Goal: Information Seeking & Learning: Check status

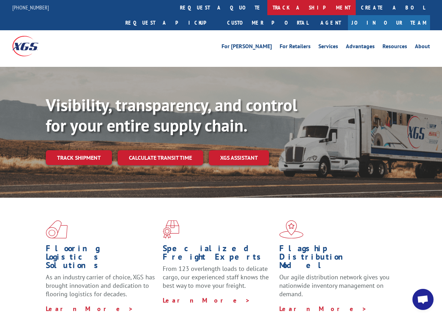
click at [267, 5] on link "track a shipment" at bounding box center [311, 7] width 88 height 15
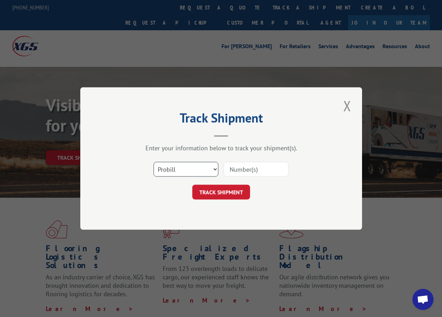
click at [171, 170] on select "Select category... Probill BOL PO" at bounding box center [185, 169] width 65 height 15
click at [174, 168] on select "Select category... Probill BOL PO" at bounding box center [185, 169] width 65 height 15
click at [288, 167] on div "Select category... Probill BOL PO" at bounding box center [220, 169] width 211 height 23
click at [278, 168] on input at bounding box center [256, 169] width 65 height 15
type input "13662986"
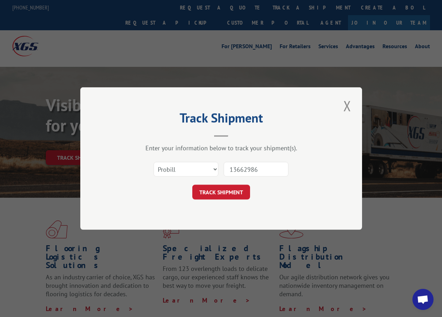
click button "TRACK SHIPMENT" at bounding box center [221, 192] width 58 height 15
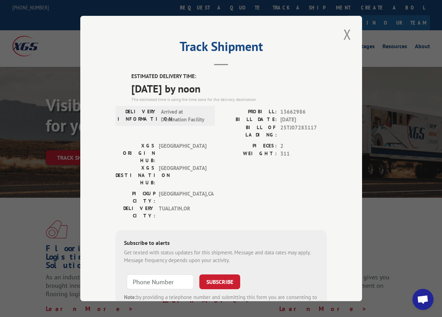
click at [223, 5] on div "Track Shipment ESTIMATED DELIVERY TIME: [DATE] by noon The estimated time is us…" at bounding box center [221, 158] width 442 height 317
click at [345, 29] on button "Close modal" at bounding box center [347, 34] width 12 height 19
